Goal: Download file/media

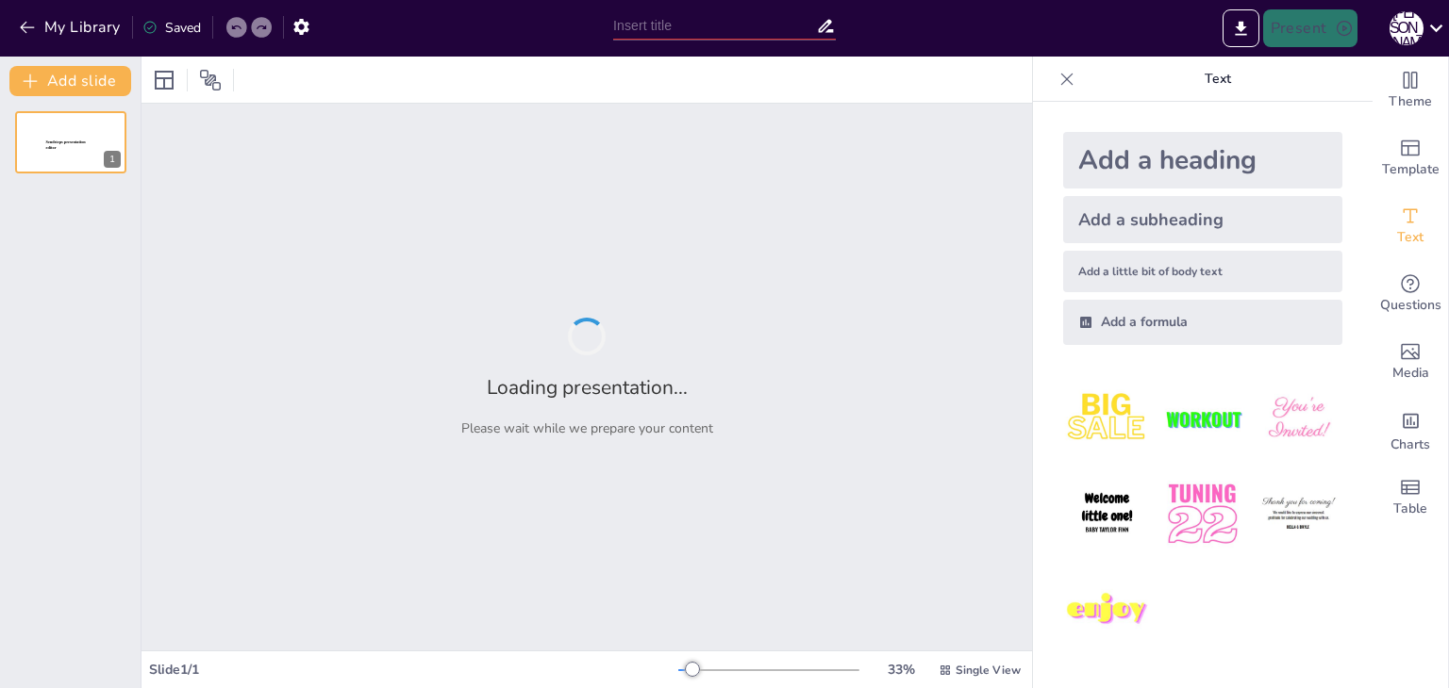
type input "Технології післядрукарських процесів у поліграфії: Вступ та огляд"
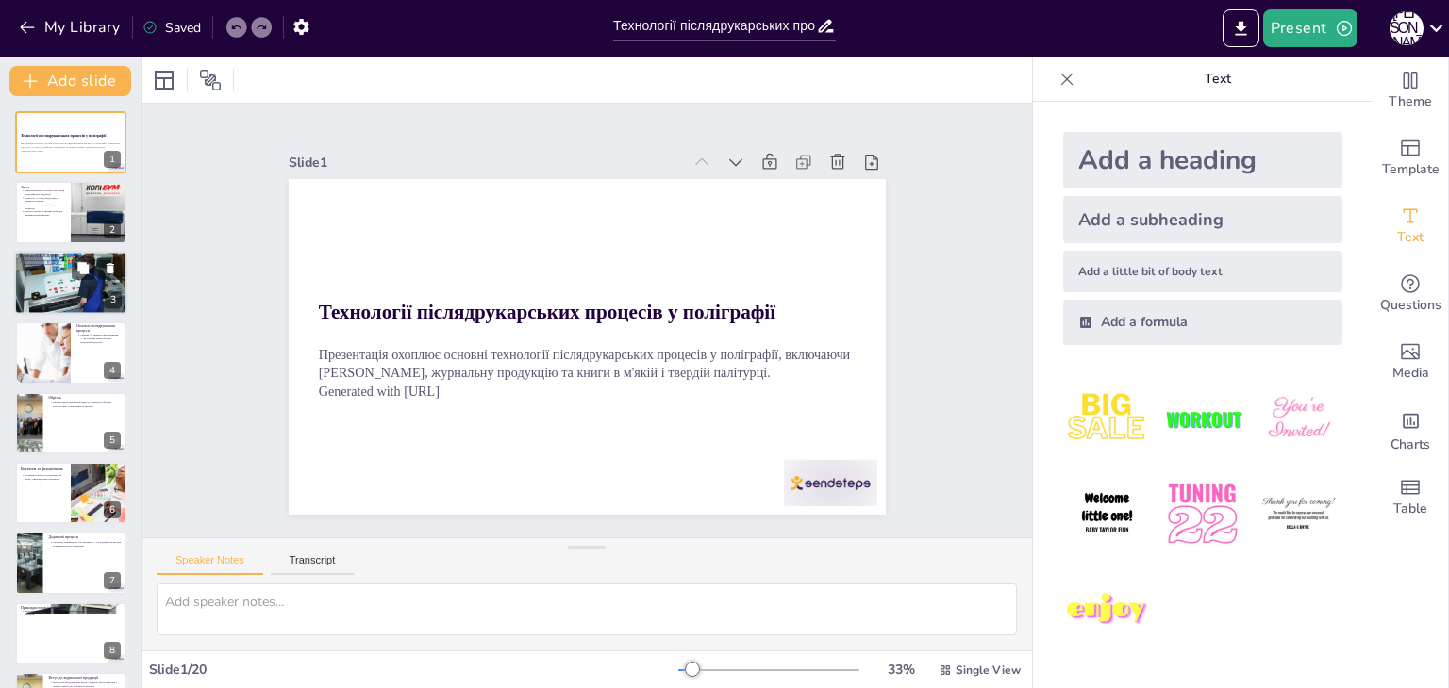
click at [60, 273] on div at bounding box center [70, 282] width 113 height 75
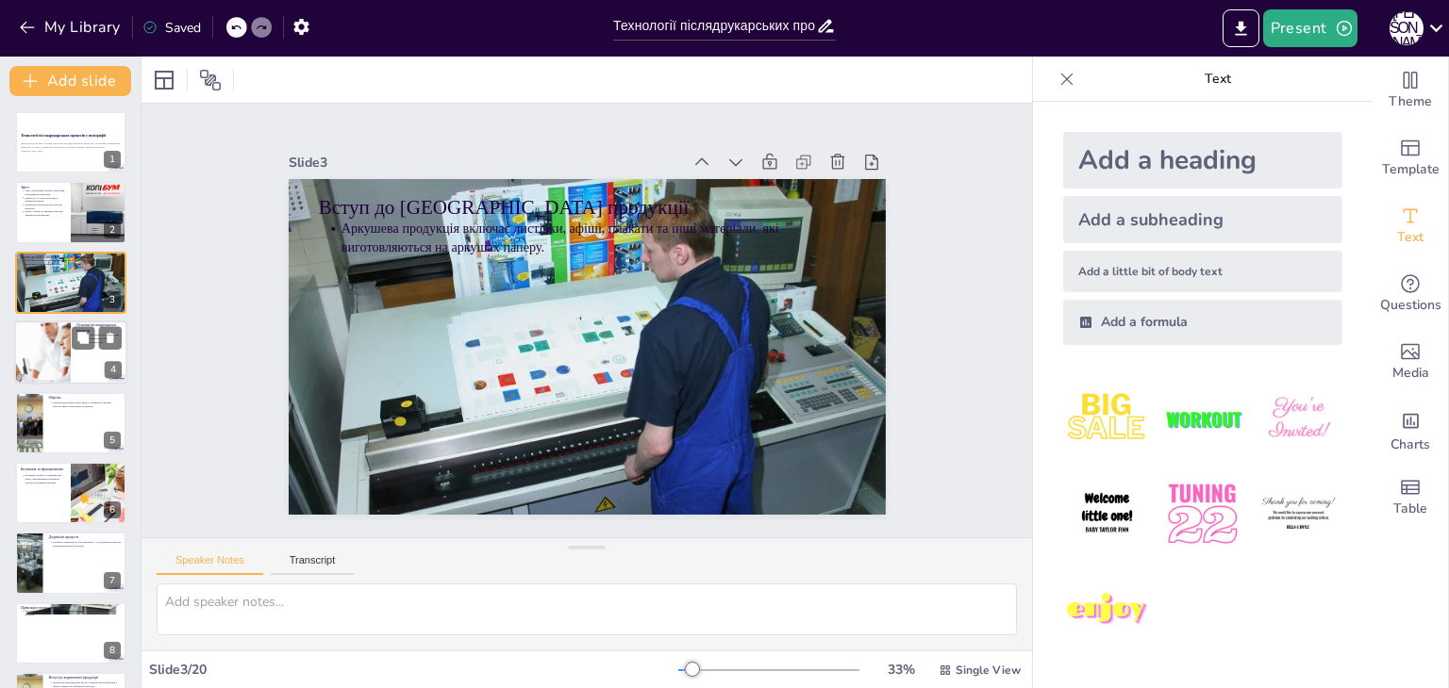
click at [57, 345] on div at bounding box center [41, 353] width 127 height 64
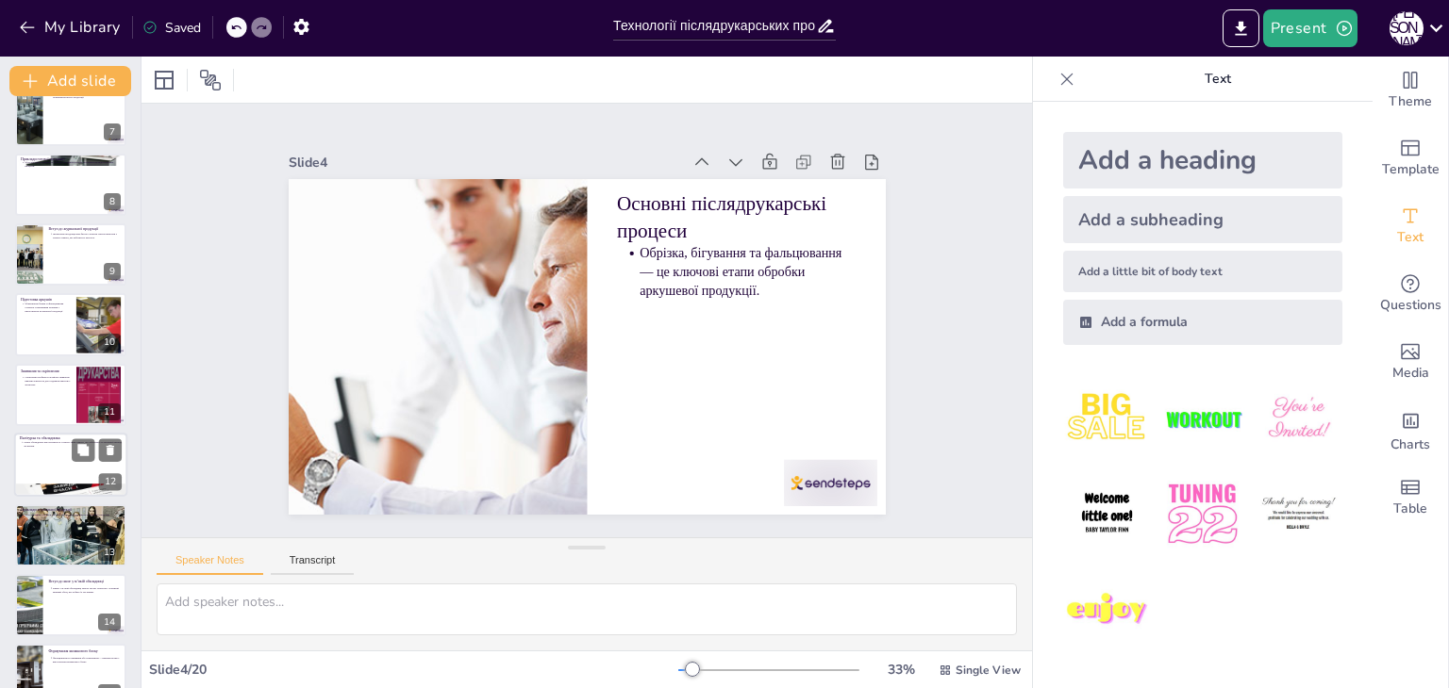
click at [81, 472] on div at bounding box center [70, 465] width 113 height 64
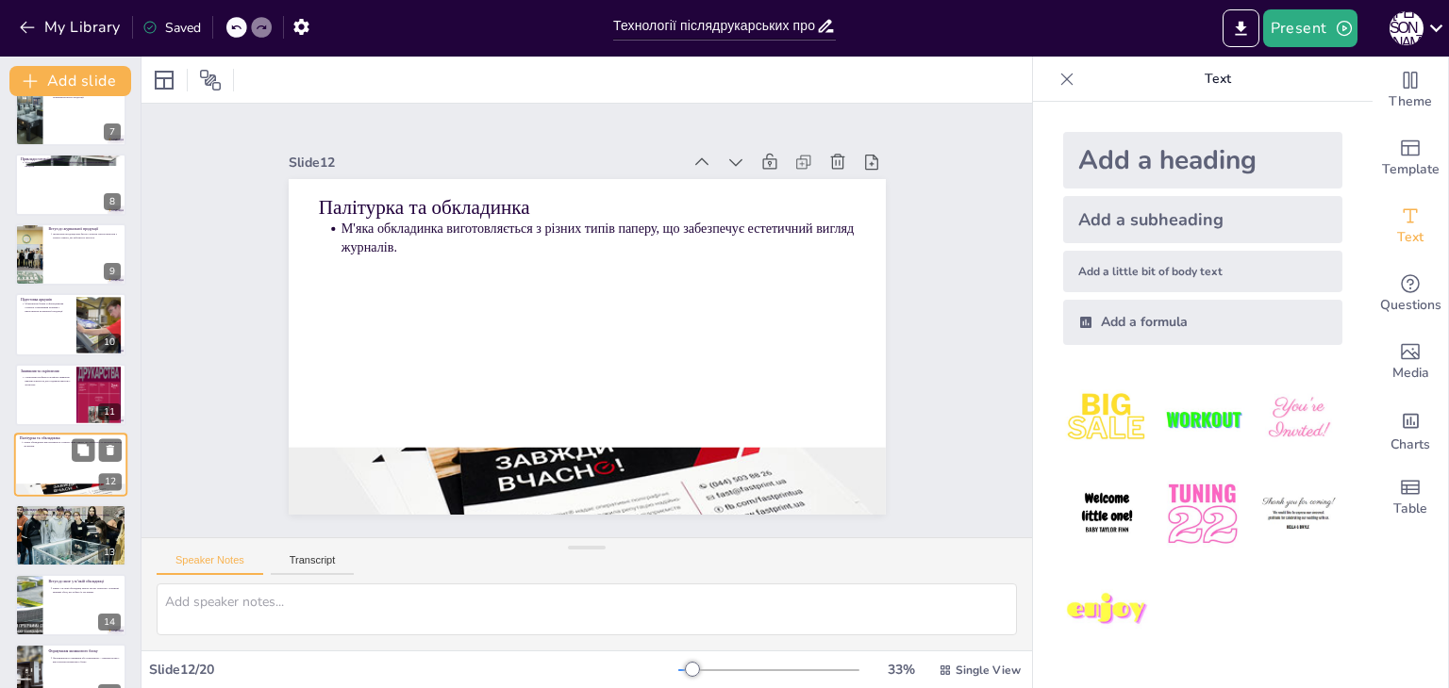
scroll to position [522, 0]
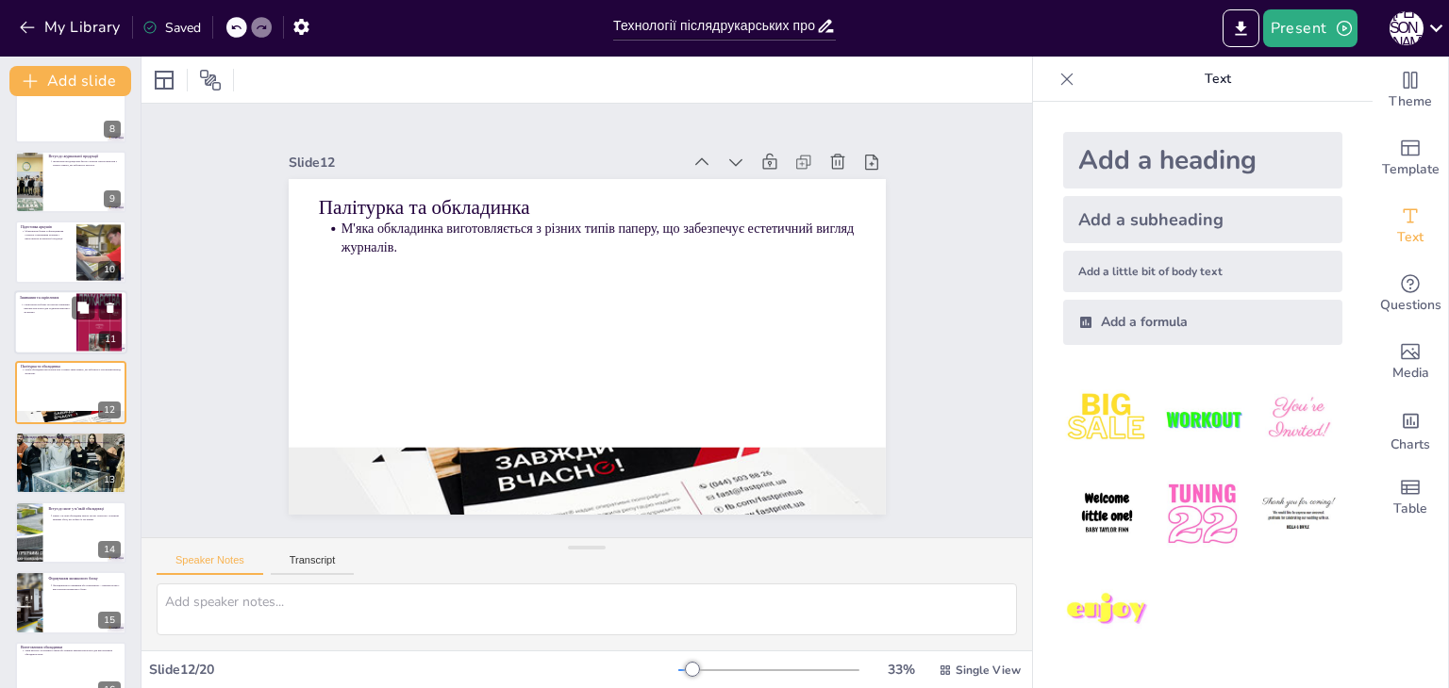
click at [56, 325] on div at bounding box center [70, 322] width 113 height 64
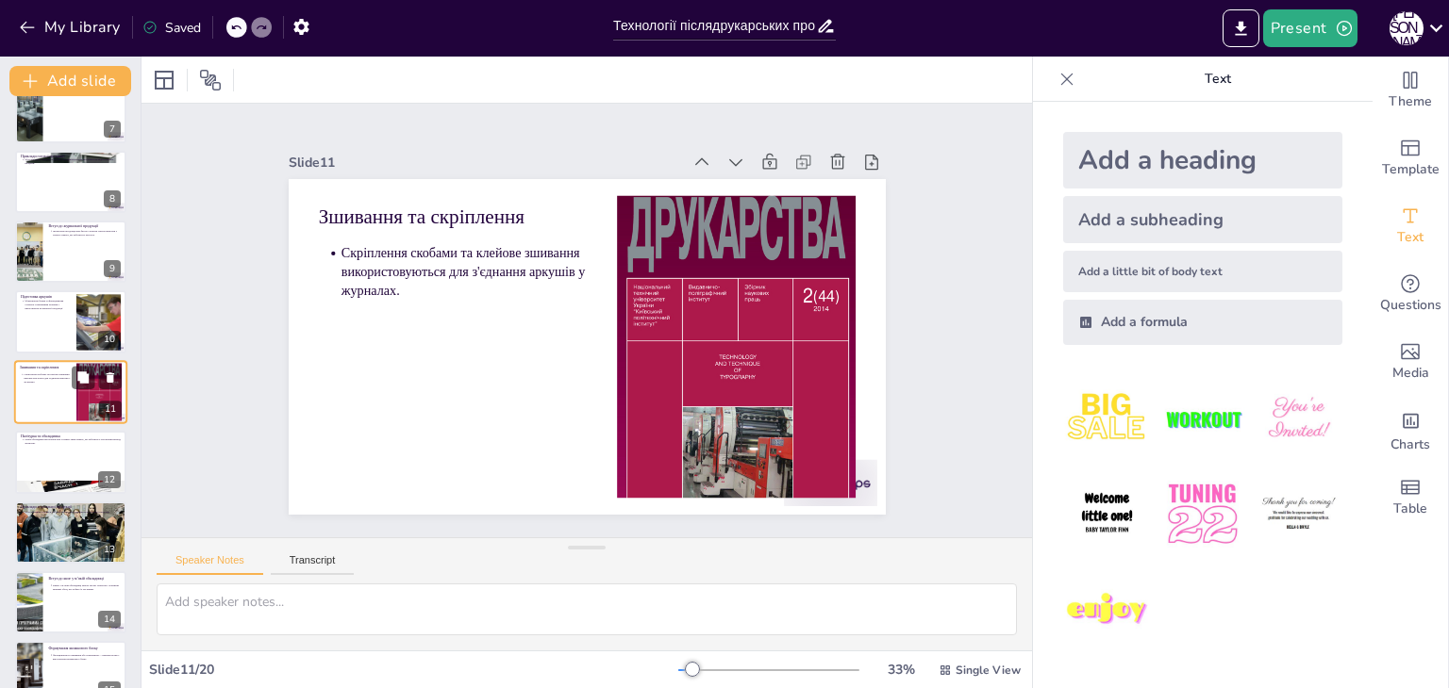
scroll to position [833, 0]
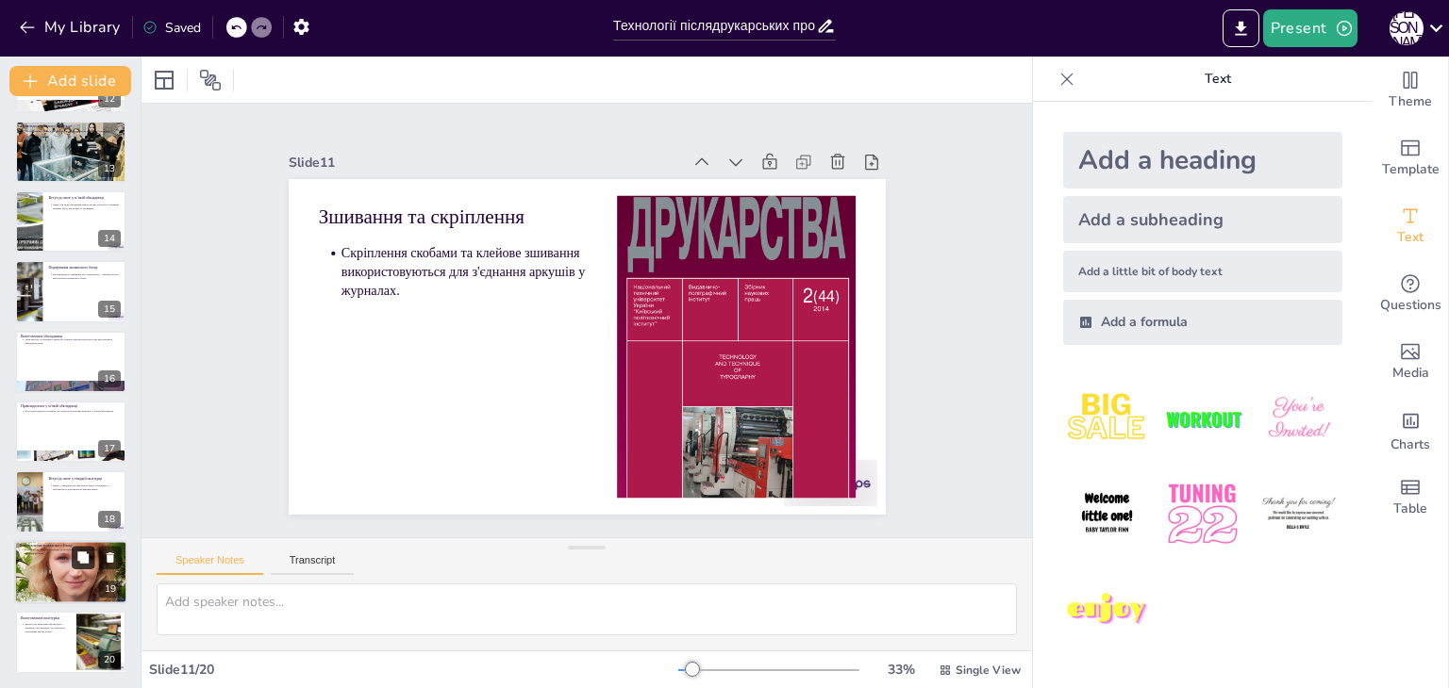
click at [77, 558] on icon at bounding box center [82, 557] width 13 height 13
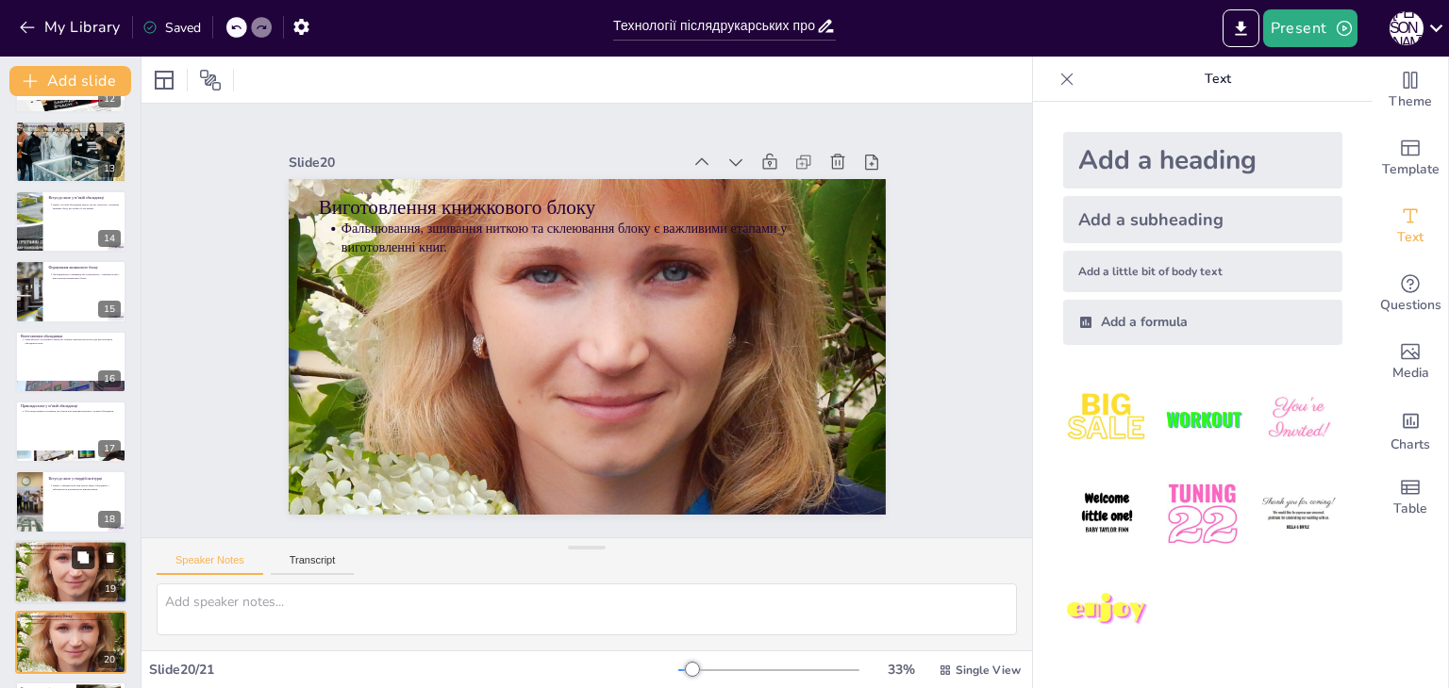
scroll to position [903, 0]
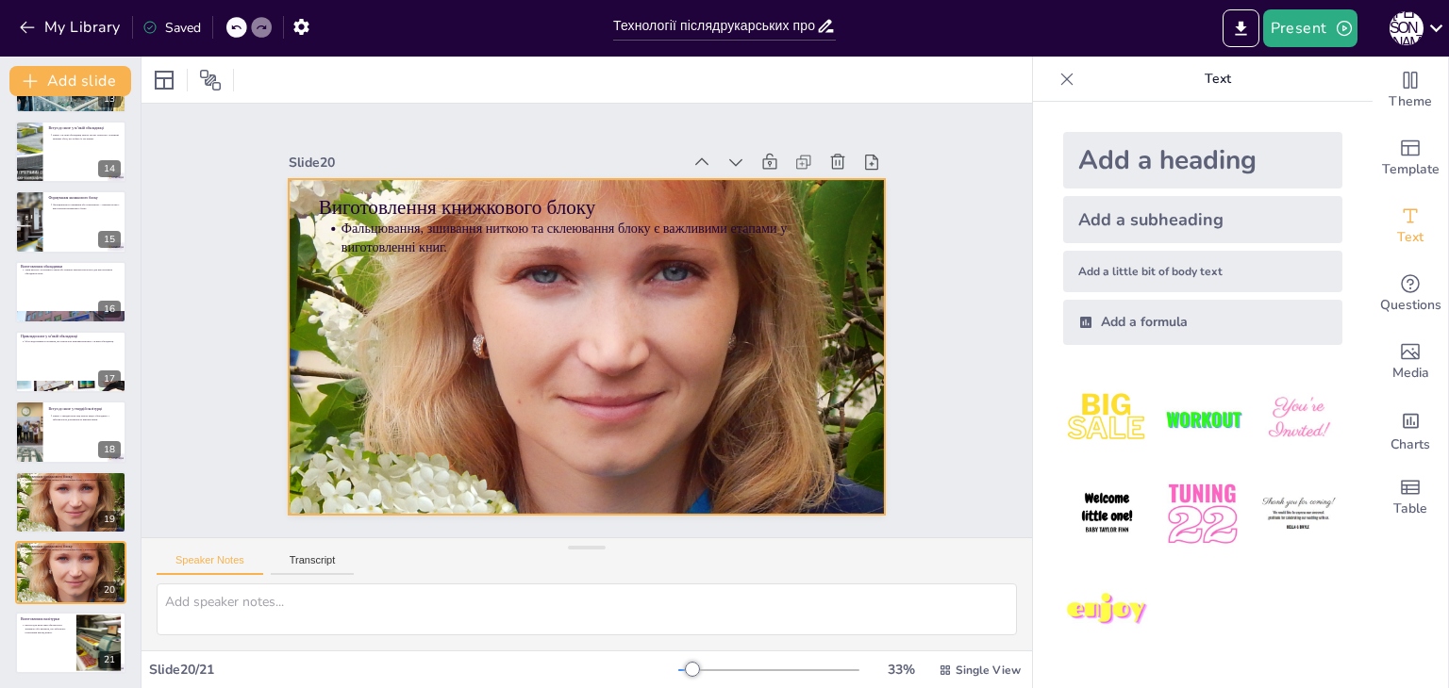
click at [524, 357] on div at bounding box center [581, 295] width 732 height 819
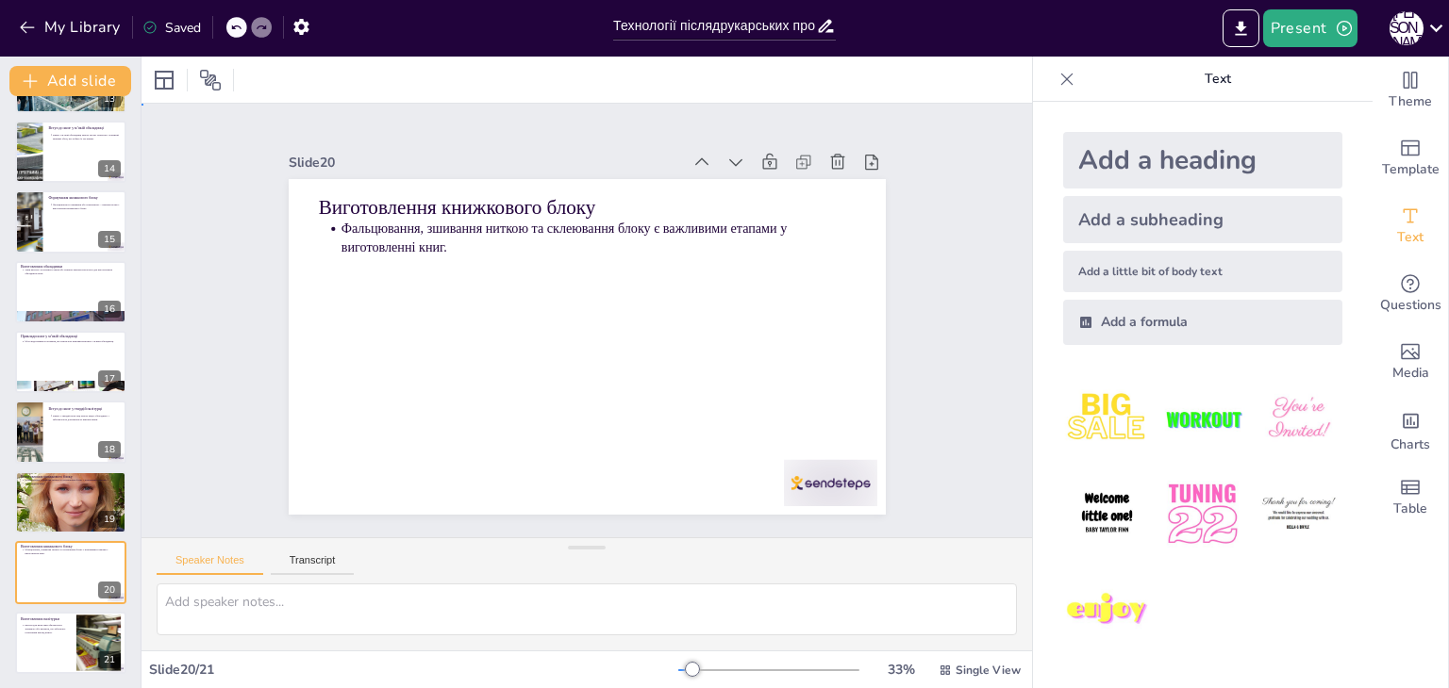
click at [850, 361] on div "Slide 1 Технології післядрукарських процесів у поліграфії [PERSON_NAME] охоплює…" at bounding box center [586, 321] width 526 height 768
click at [37, 444] on div at bounding box center [28, 433] width 48 height 64
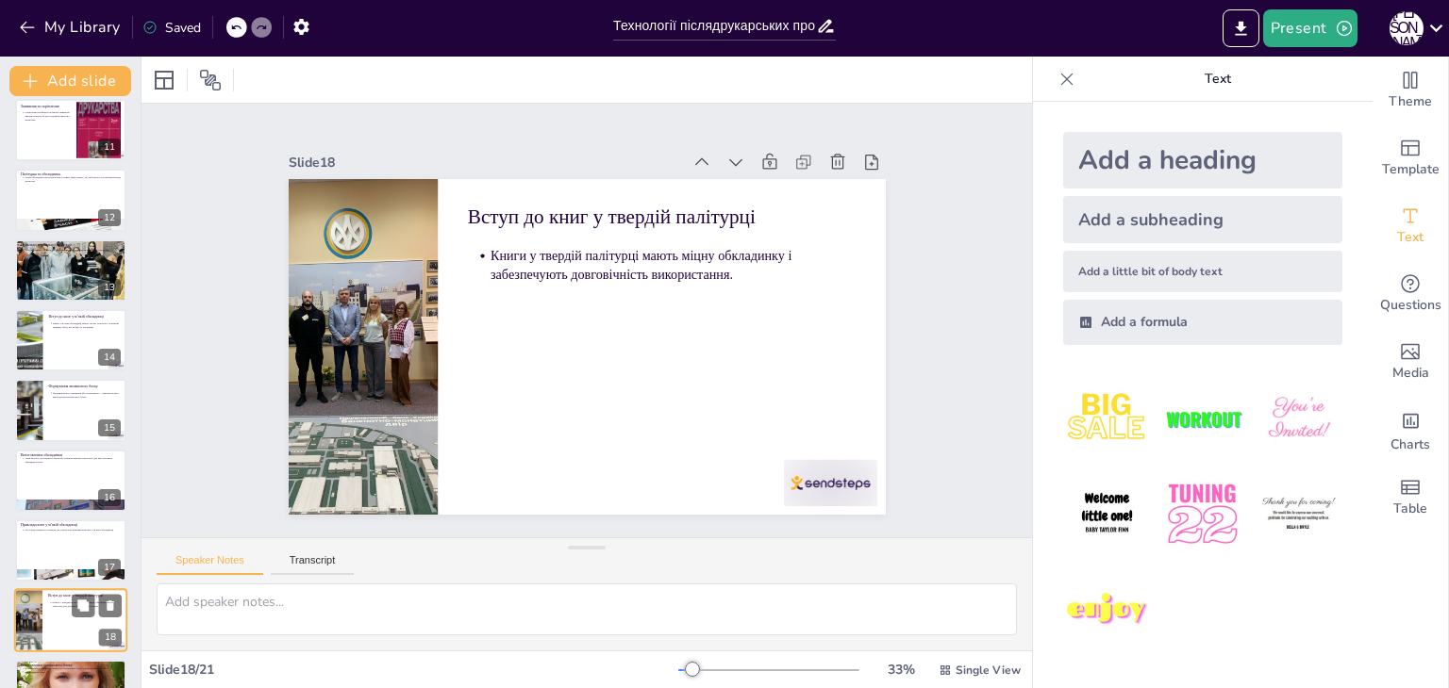
scroll to position [671, 0]
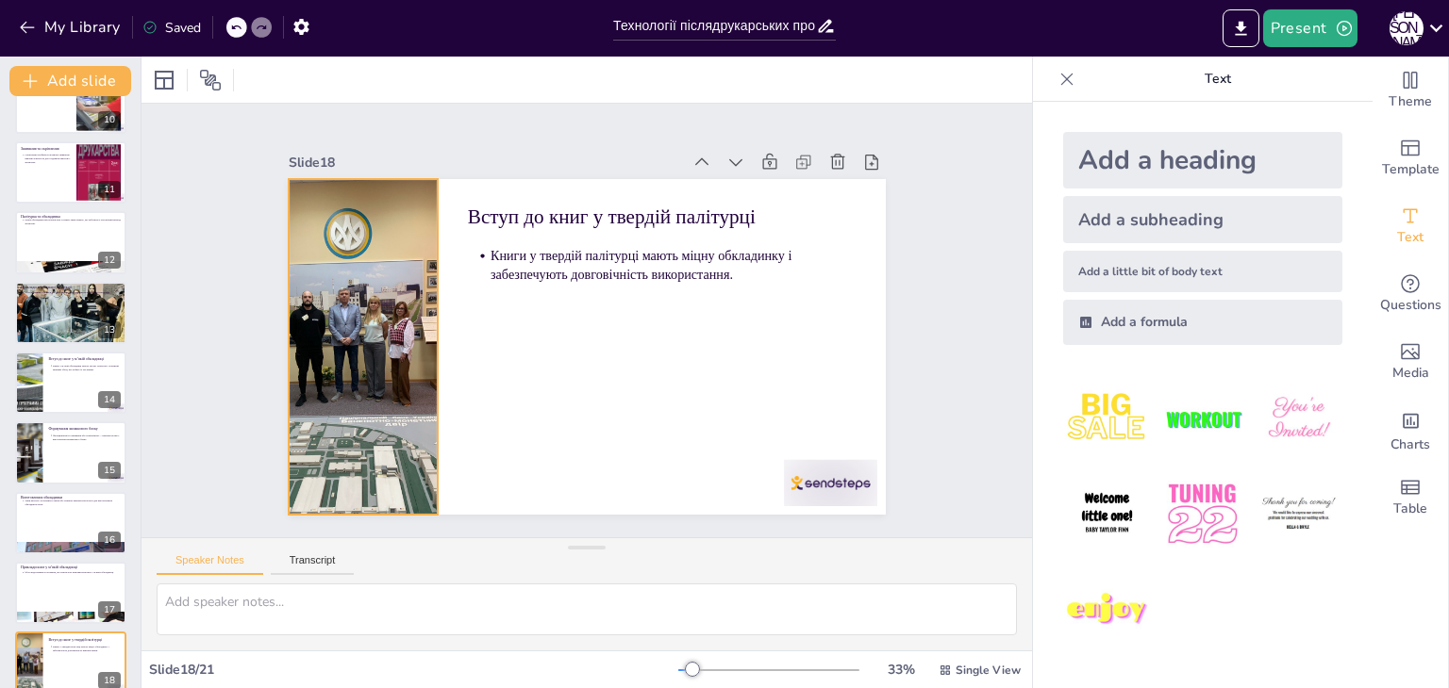
click at [338, 356] on div at bounding box center [434, 155] width 420 height 401
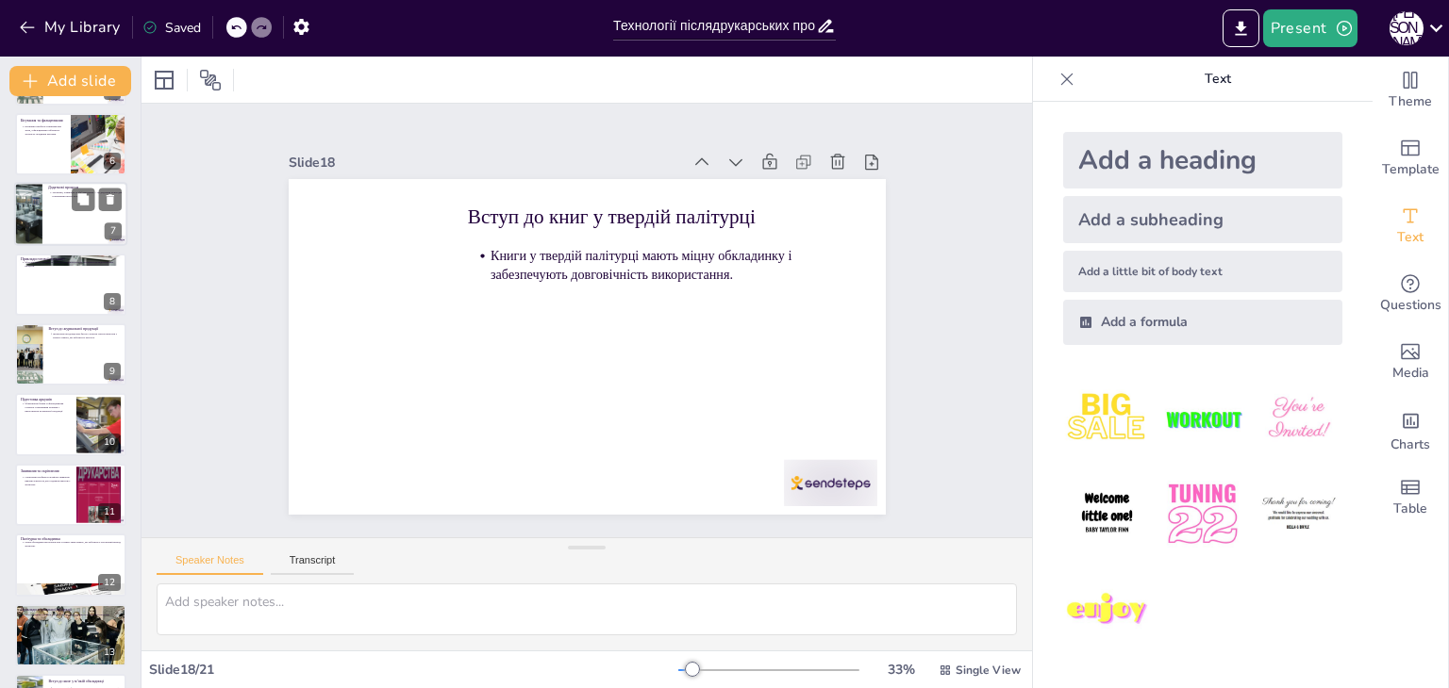
click at [45, 216] on div at bounding box center [70, 215] width 113 height 64
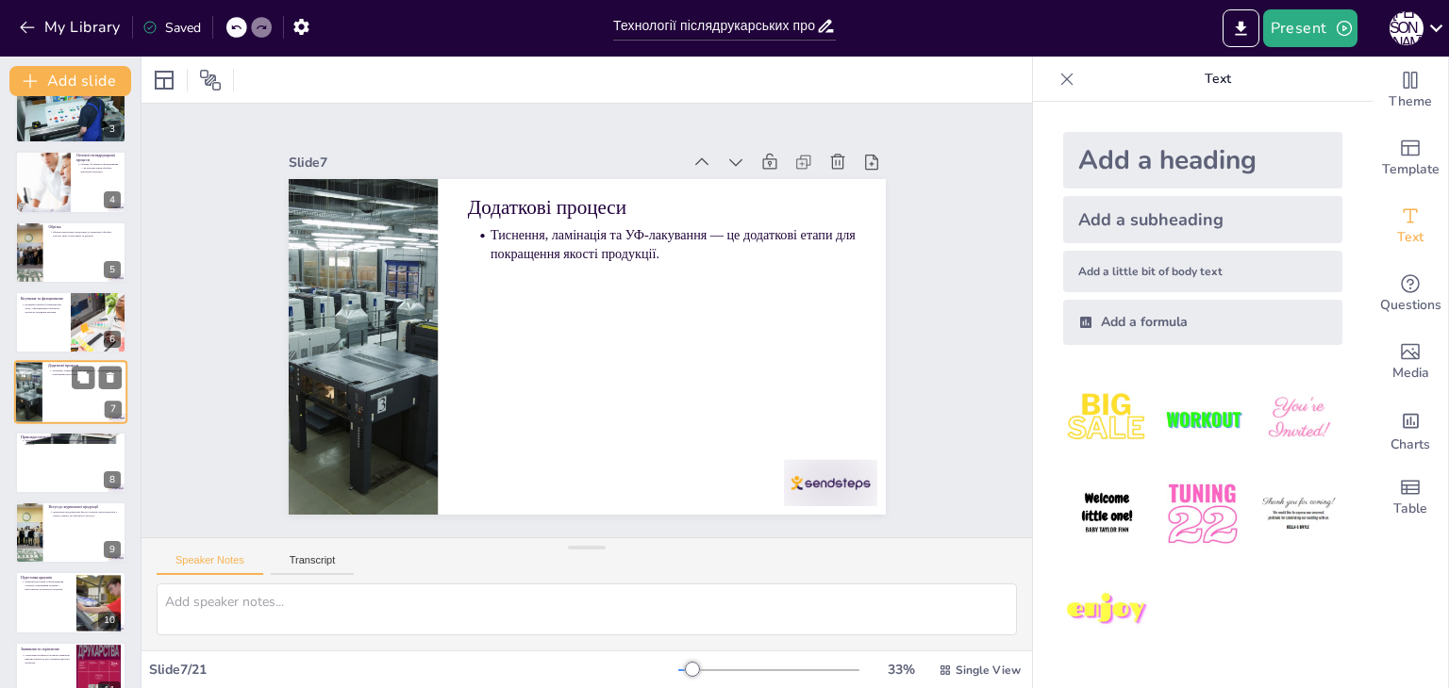
scroll to position [0, 0]
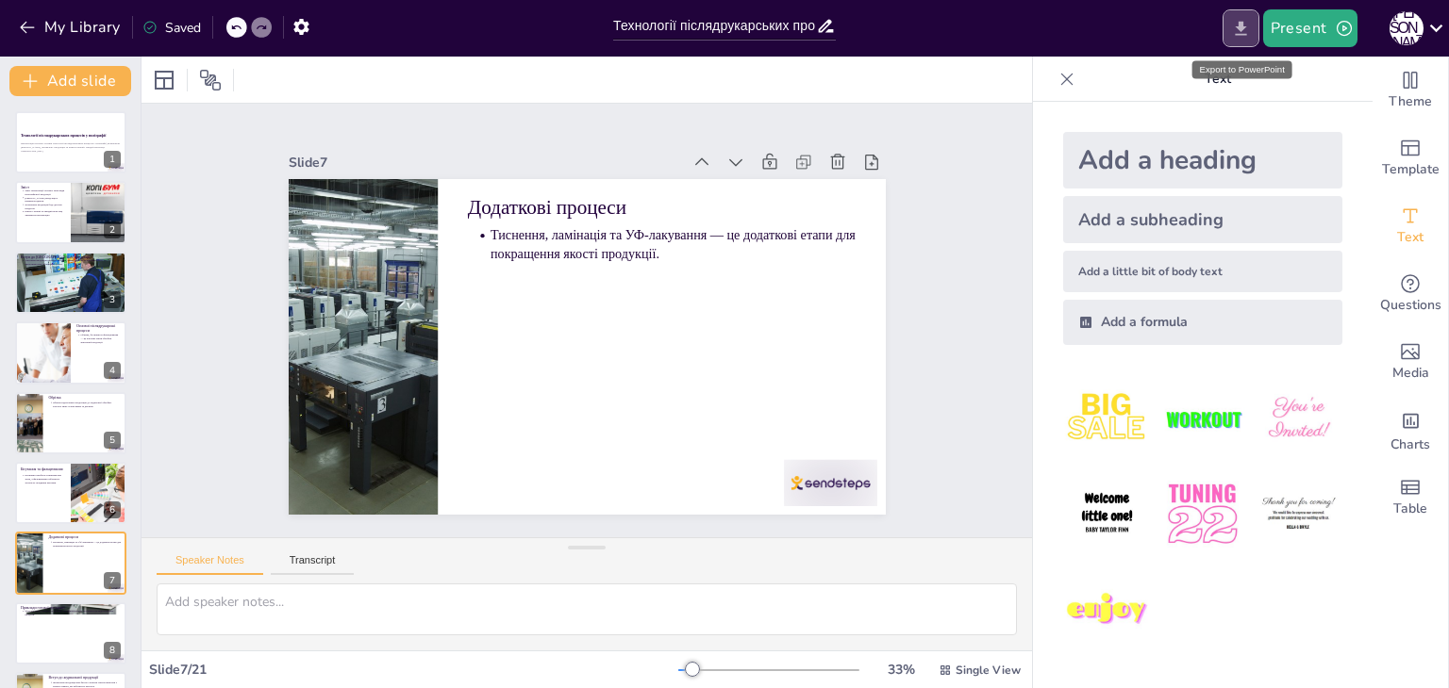
click at [1246, 35] on icon "Export to PowerPoint" at bounding box center [1239, 28] width 11 height 14
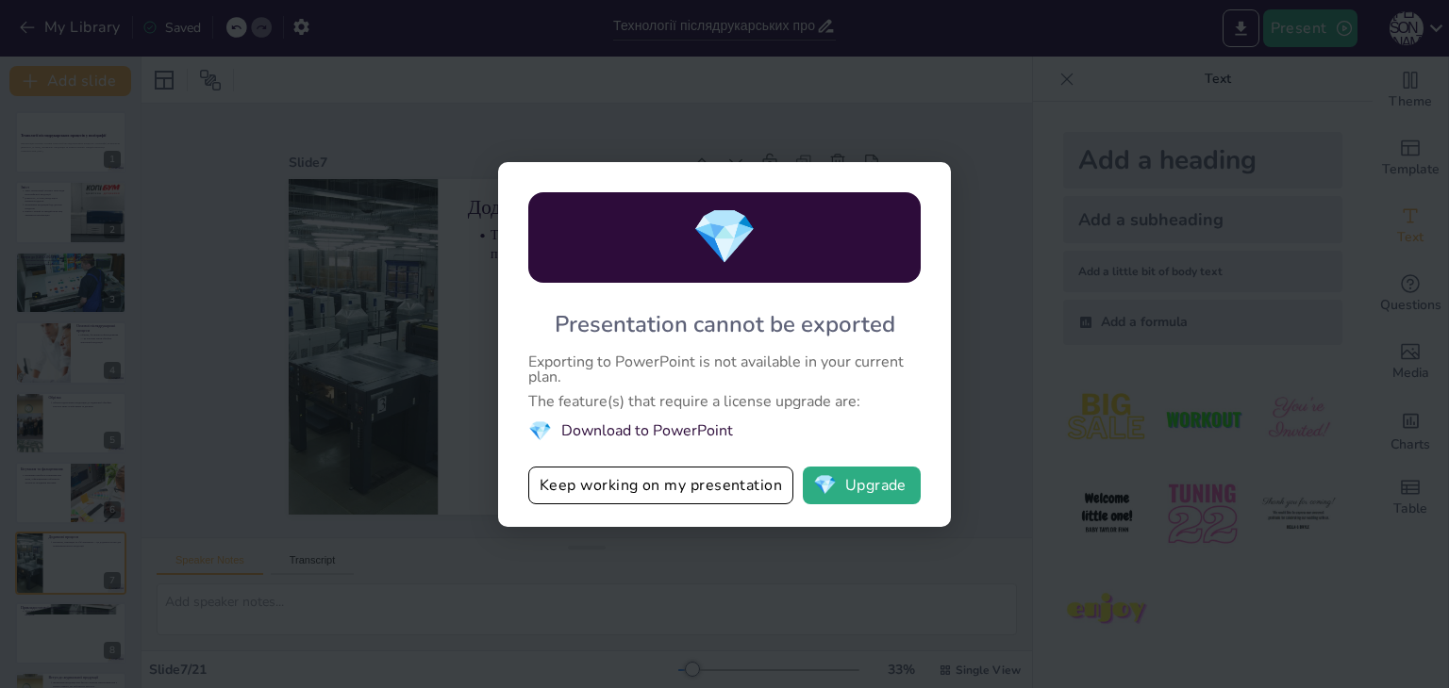
click at [691, 429] on li "💎 Download to PowerPoint" at bounding box center [724, 431] width 392 height 25
click at [702, 483] on button "Keep working on my presentation" at bounding box center [660, 486] width 265 height 38
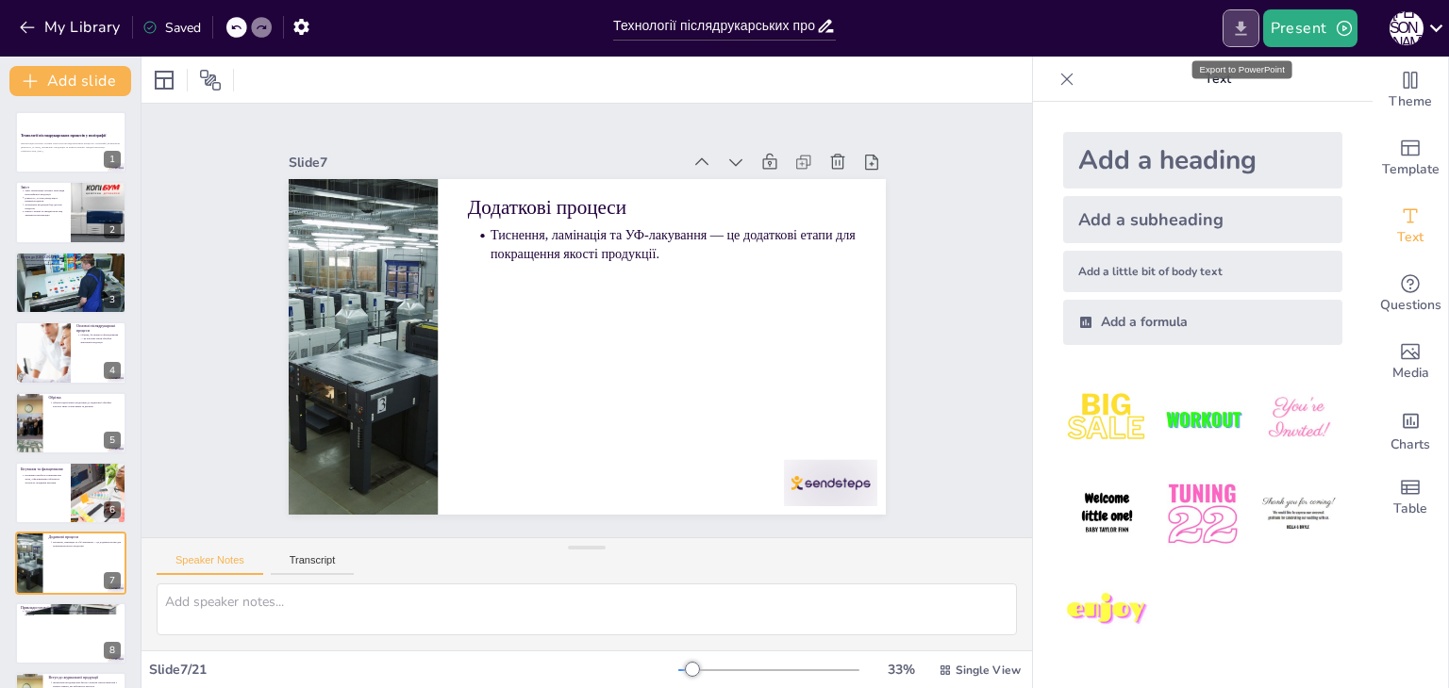
drag, startPoint x: 1241, startPoint y: 27, endPoint x: 1252, endPoint y: 35, distance: 13.6
click at [1252, 35] on button "Export to PowerPoint" at bounding box center [1240, 28] width 37 height 38
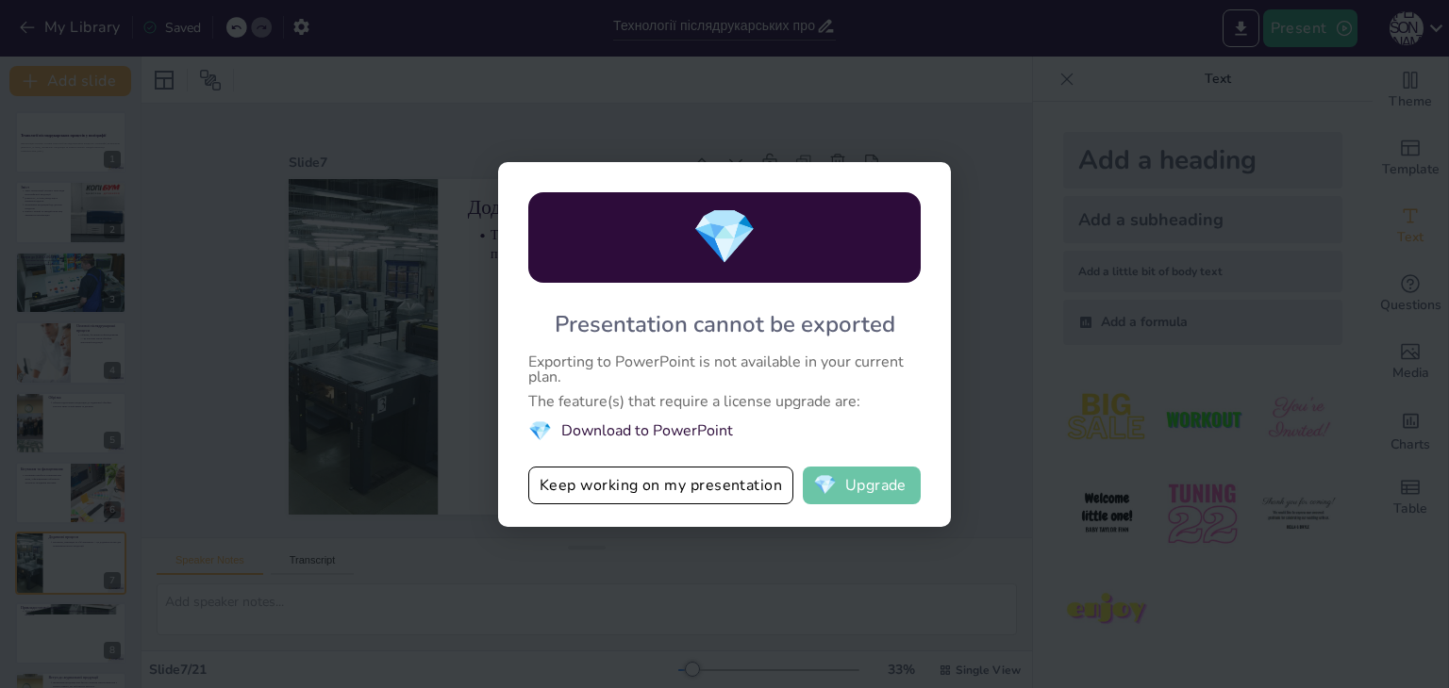
click at [878, 482] on button "💎 Upgrade" at bounding box center [862, 486] width 118 height 38
